Goal: Obtain resource: Obtain resource

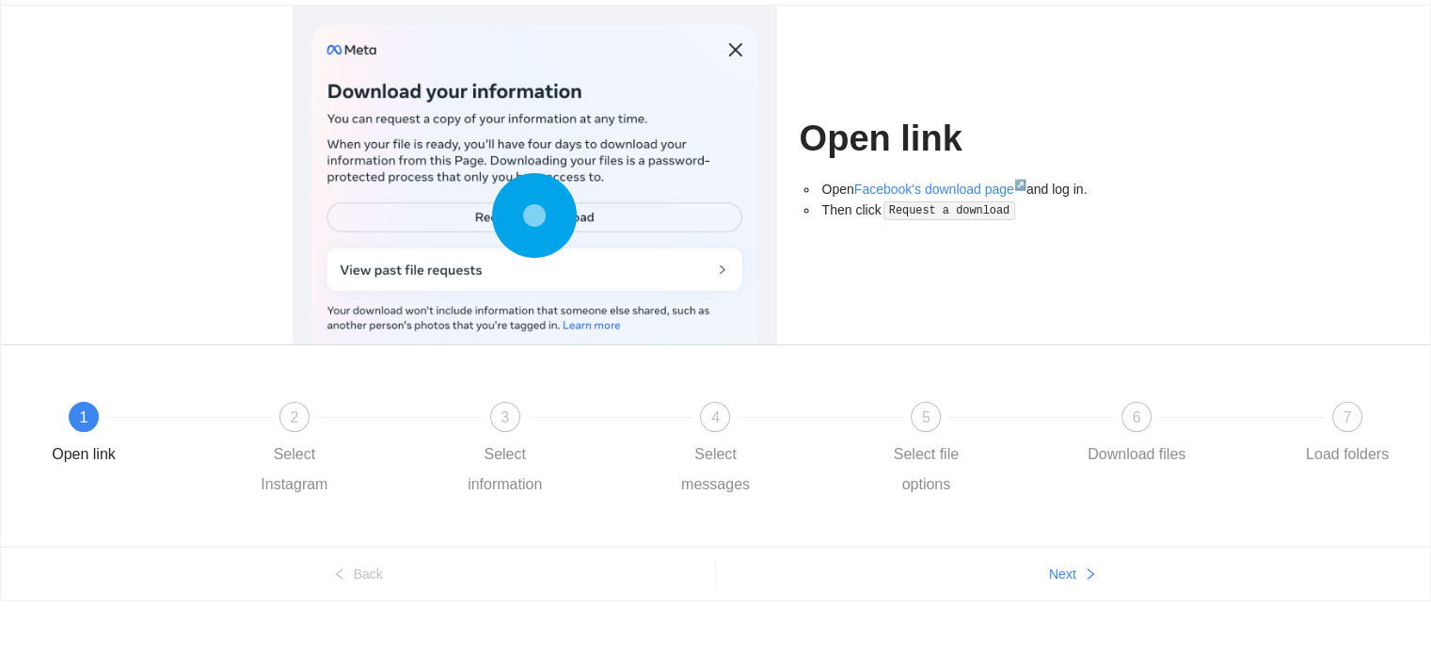
scroll to position [135, 0]
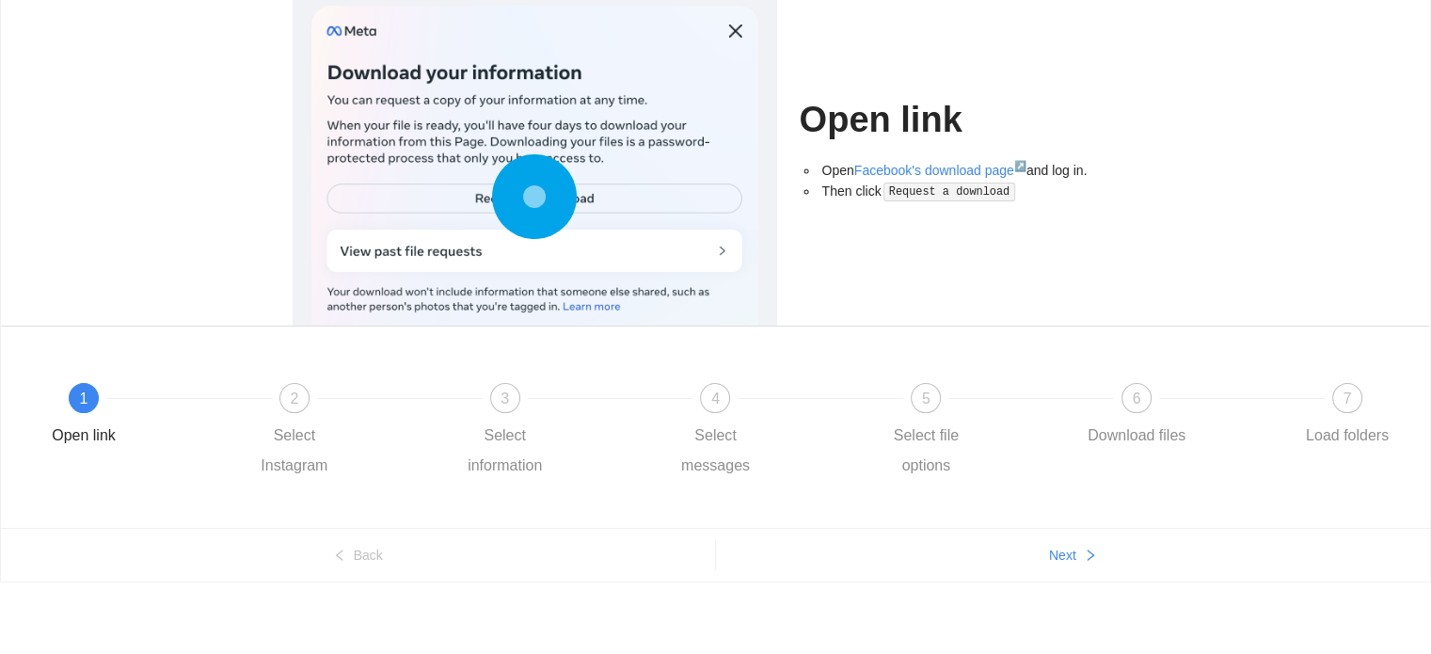
click at [521, 214] on icon at bounding box center [534, 196] width 85 height 85
click at [913, 191] on code "Request a download" at bounding box center [949, 191] width 132 height 19
click at [893, 164] on link "Facebook's download page ↗" at bounding box center [940, 170] width 172 height 15
click at [299, 396] on div at bounding box center [399, 398] width 211 height 8
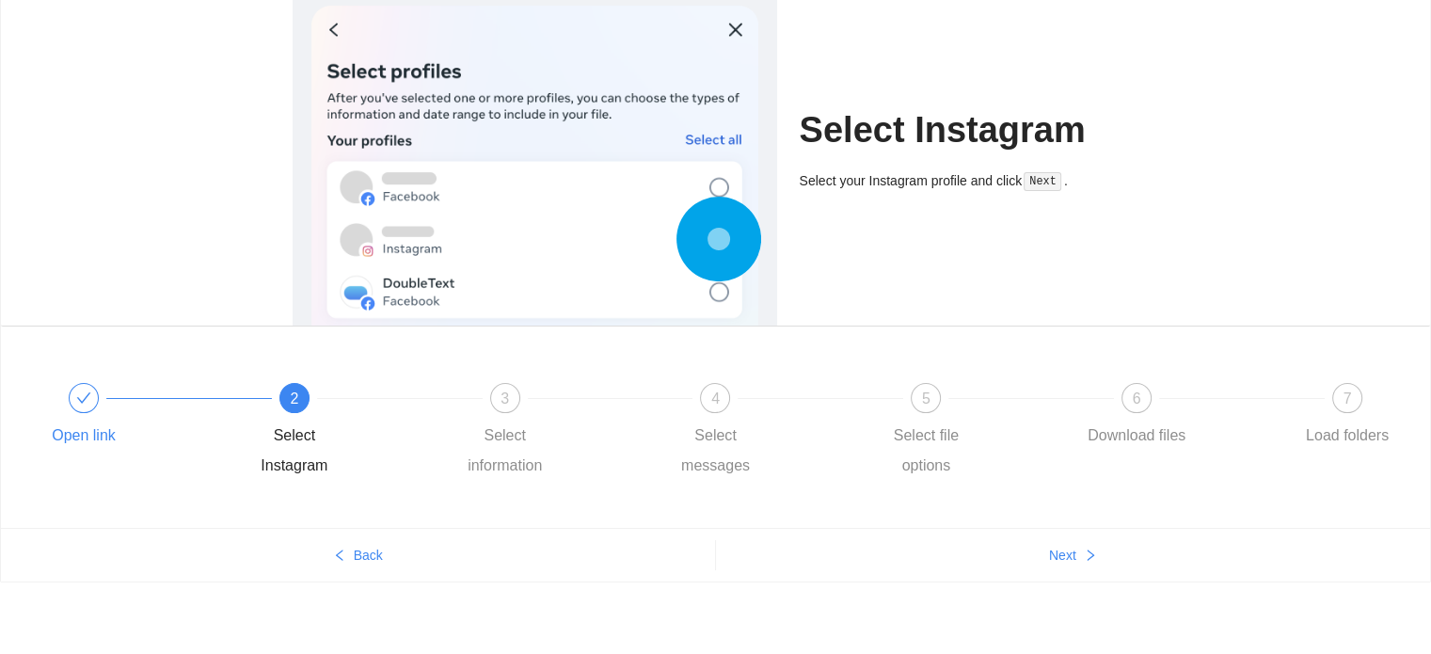
click at [78, 395] on icon "check" at bounding box center [83, 397] width 15 height 15
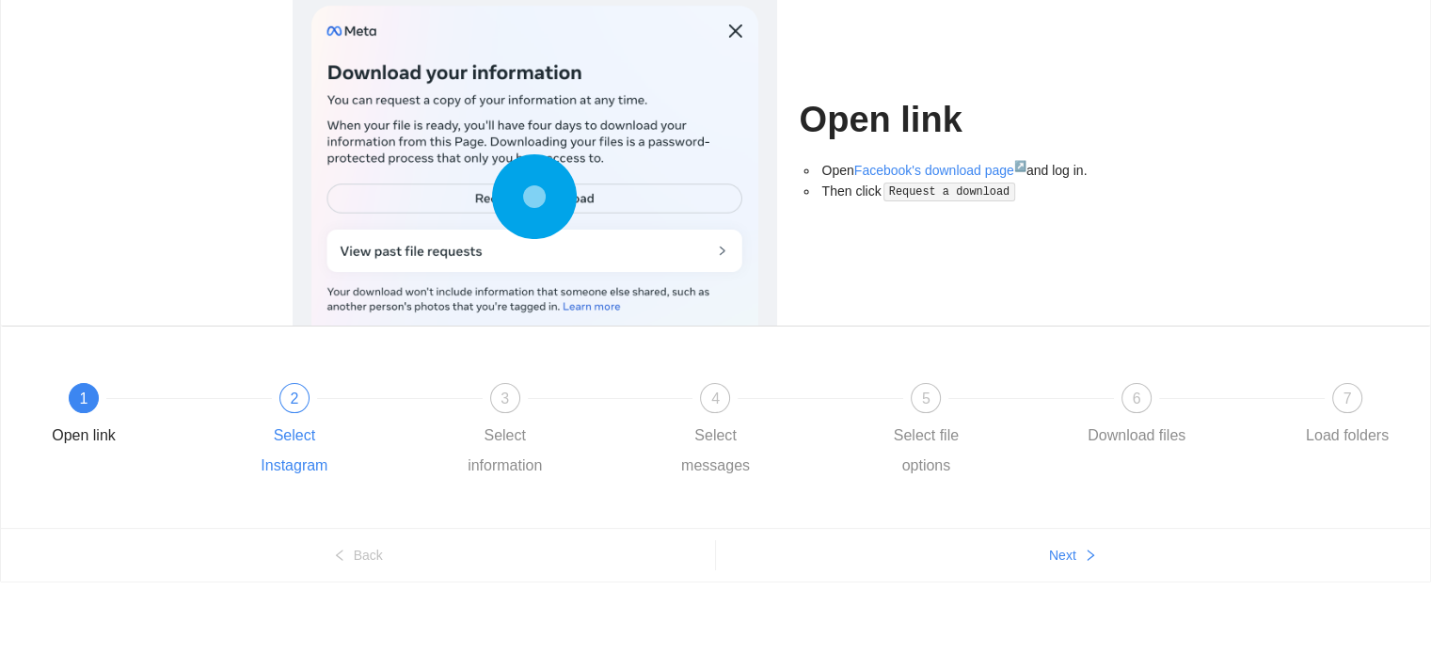
click at [296, 390] on span "2" at bounding box center [294, 398] width 8 height 16
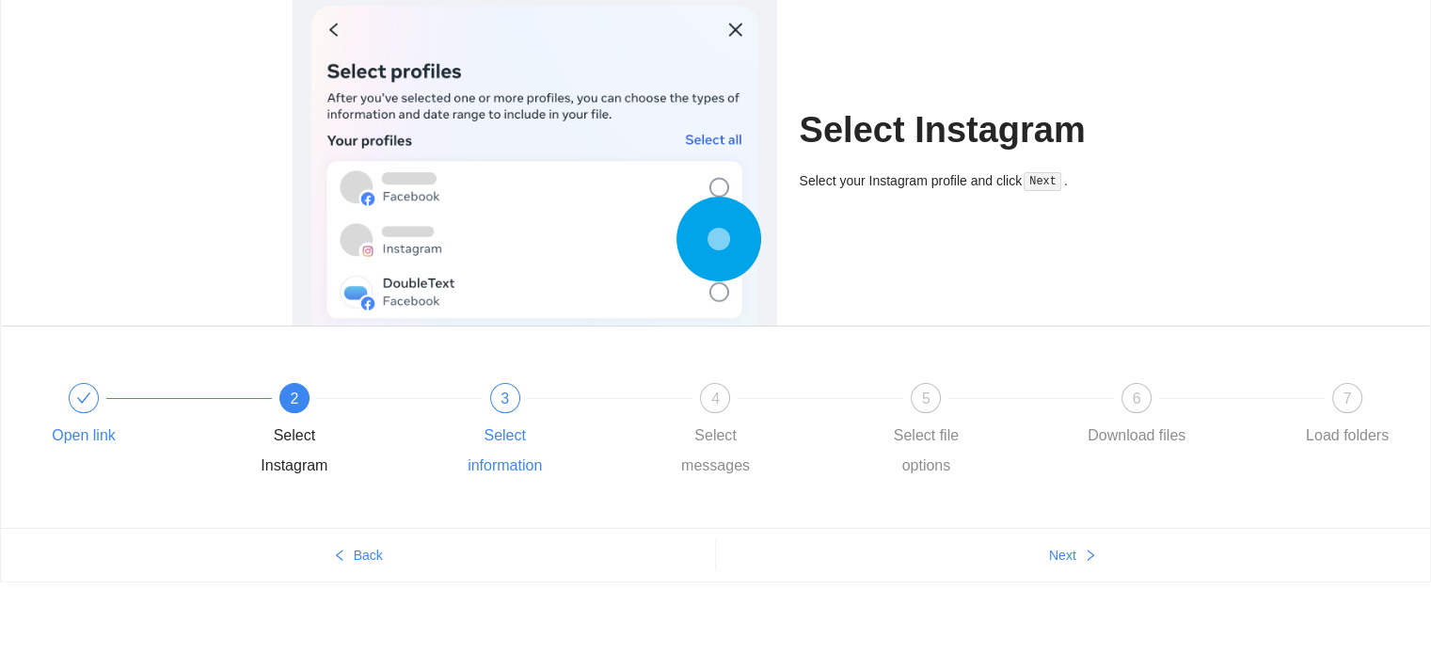
click at [514, 404] on div "3" at bounding box center [505, 398] width 30 height 30
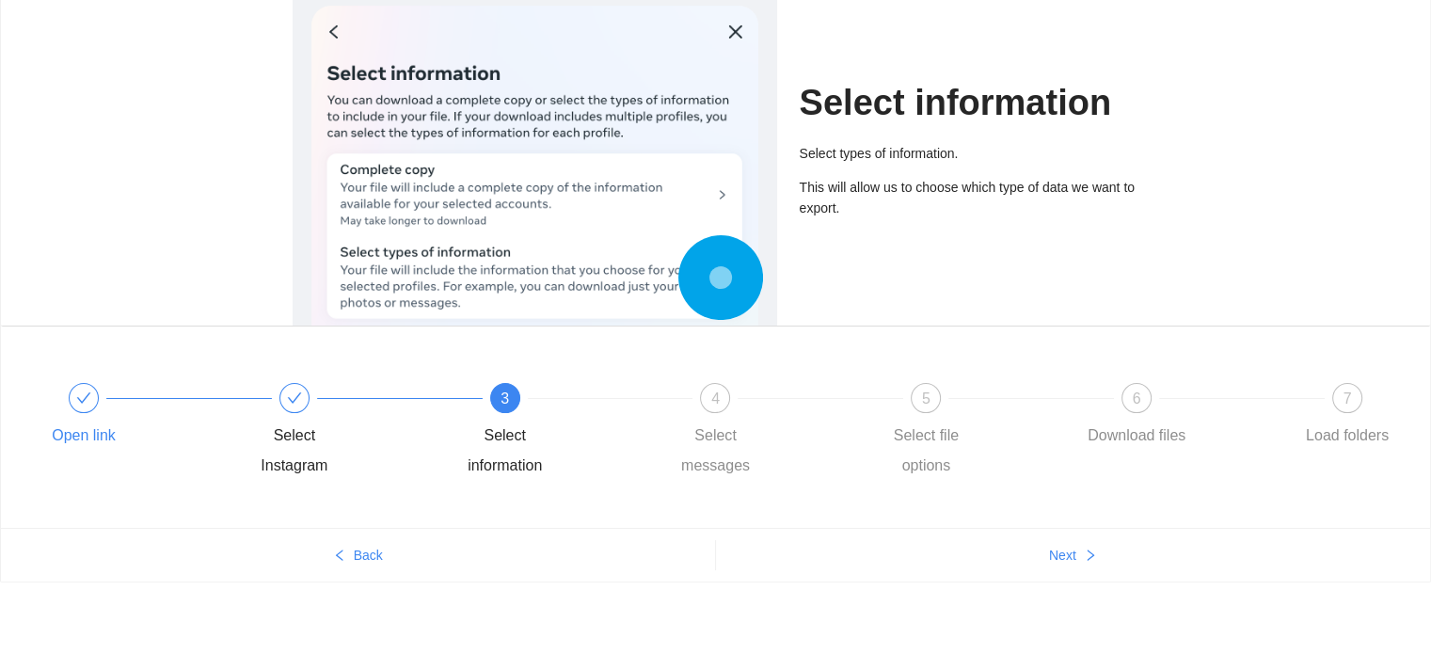
click at [504, 399] on span "3" at bounding box center [504, 398] width 8 height 16
click at [713, 390] on span "4" at bounding box center [715, 398] width 8 height 16
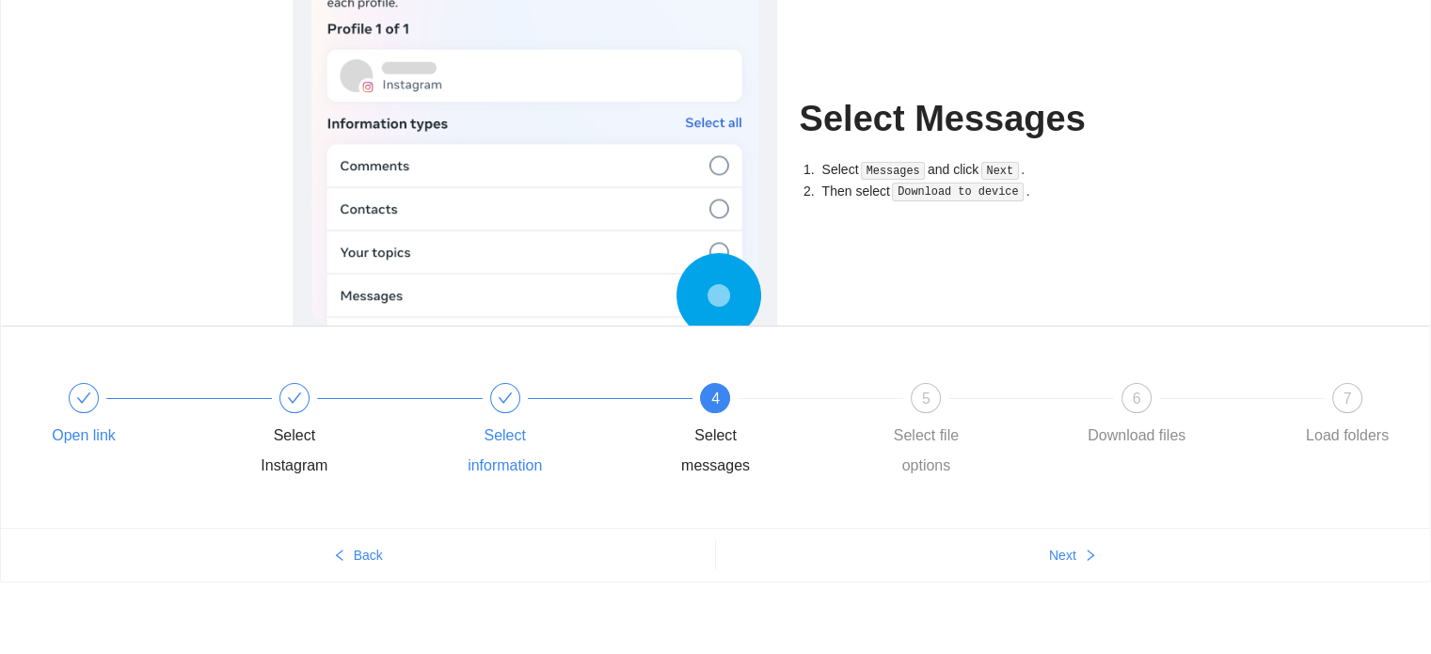
click at [508, 386] on div at bounding box center [505, 398] width 30 height 30
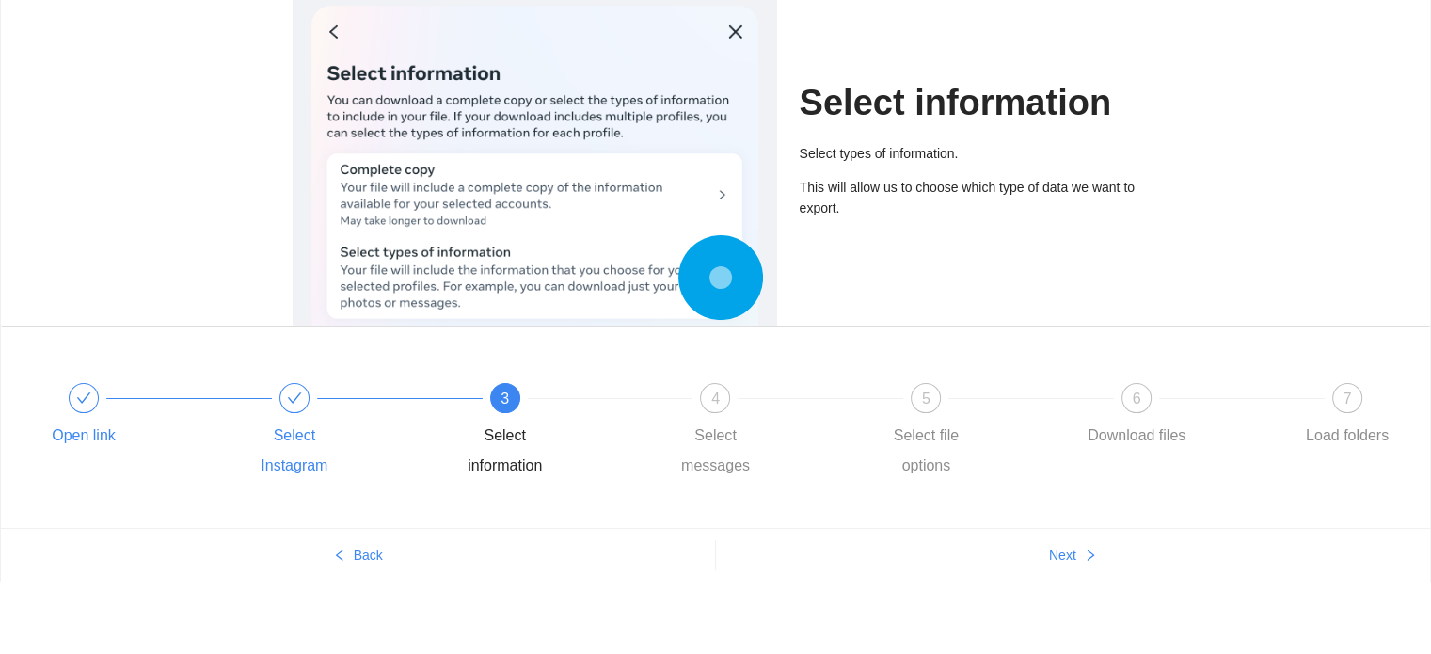
click at [296, 391] on icon "check" at bounding box center [294, 397] width 15 height 15
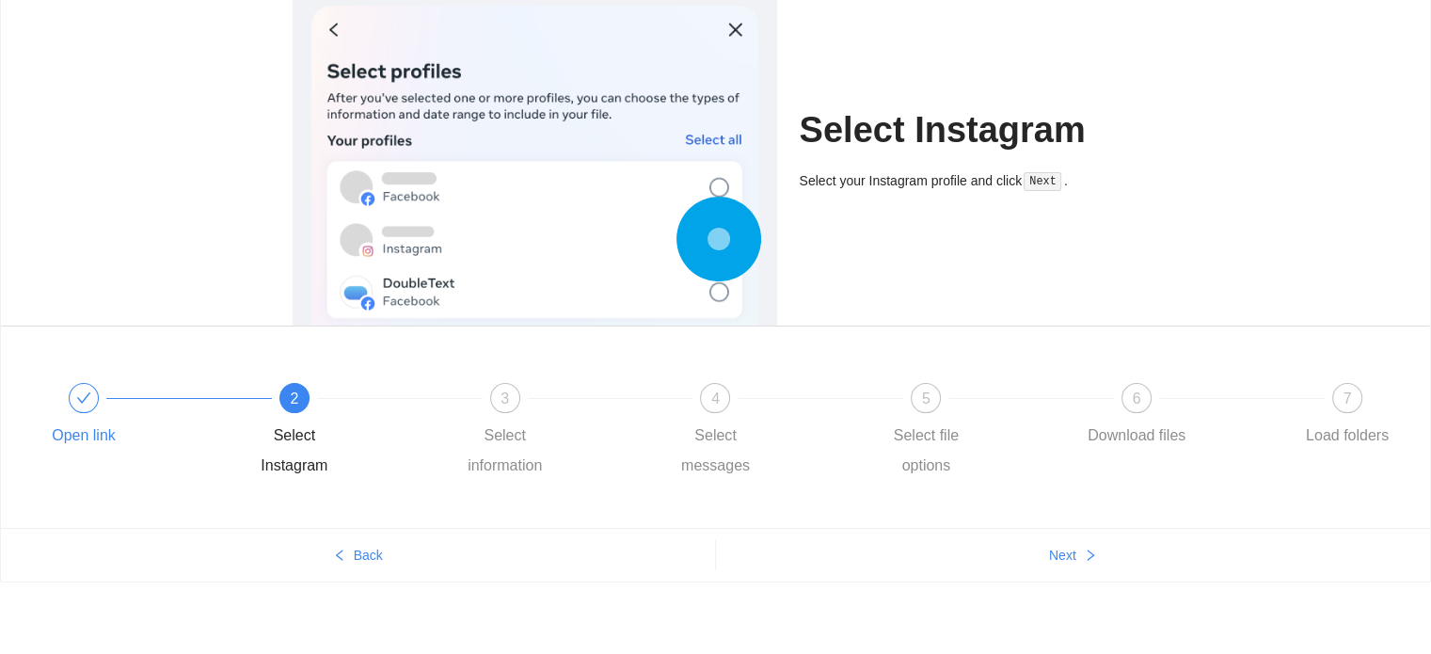
click at [75, 408] on div at bounding box center [84, 398] width 30 height 30
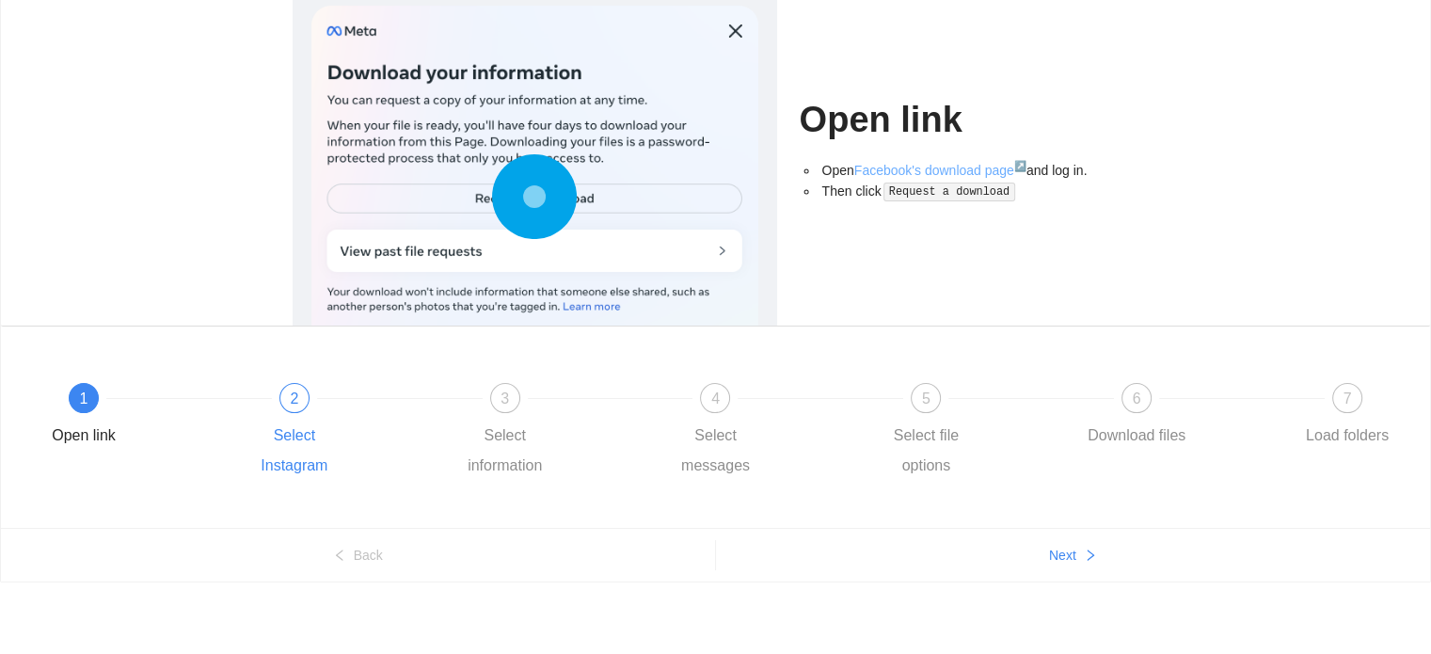
click at [939, 168] on link "Facebook's download page ↗" at bounding box center [940, 170] width 172 height 15
